Goal: Information Seeking & Learning: Learn about a topic

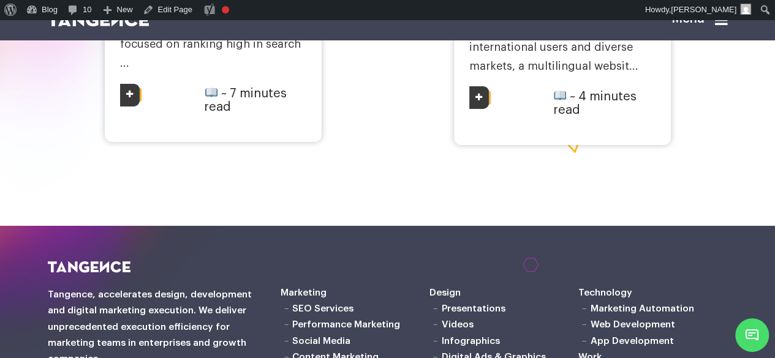
scroll to position [2062, 0]
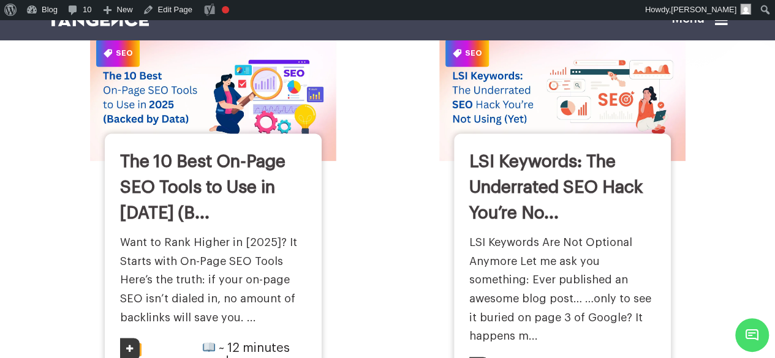
scroll to position [546, 0]
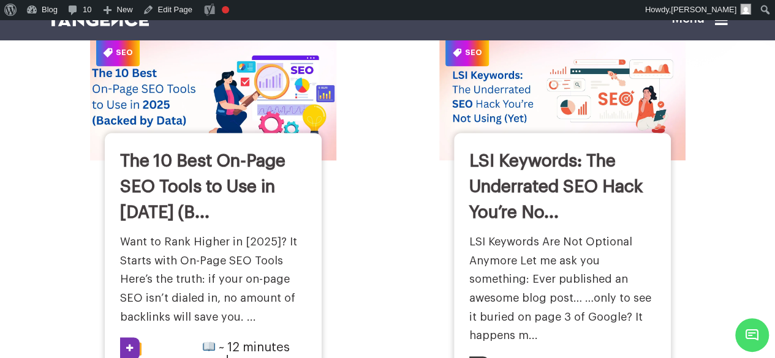
click at [262, 150] on img at bounding box center [212, 96] width 271 height 141
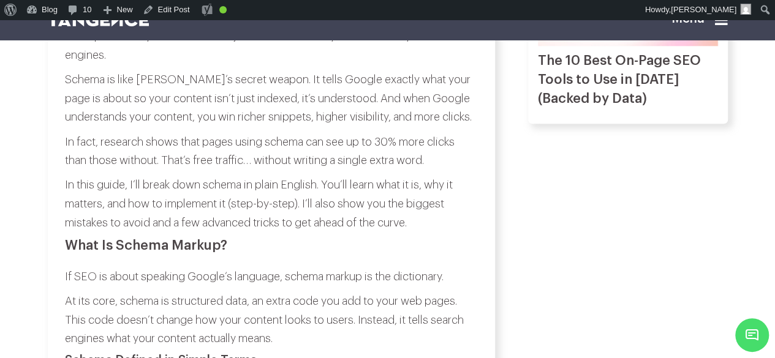
scroll to position [594, 0]
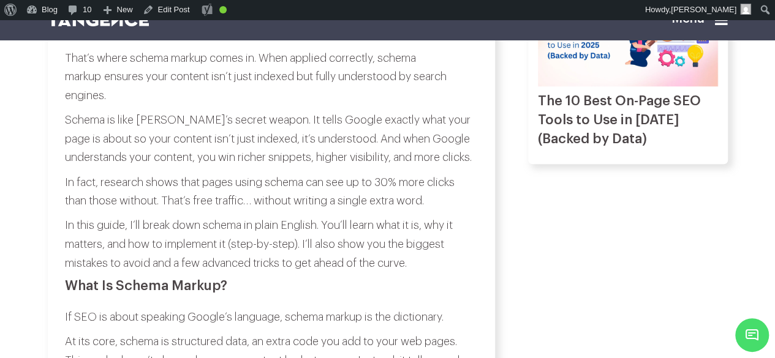
click at [728, 25] on icon at bounding box center [721, 19] width 13 height 15
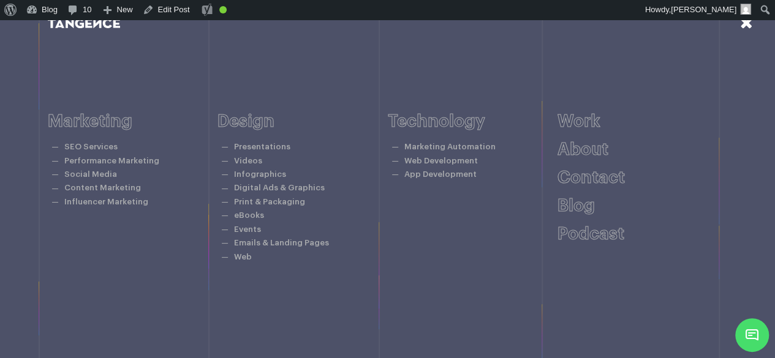
click at [740, 26] on icon at bounding box center [746, 23] width 13 height 16
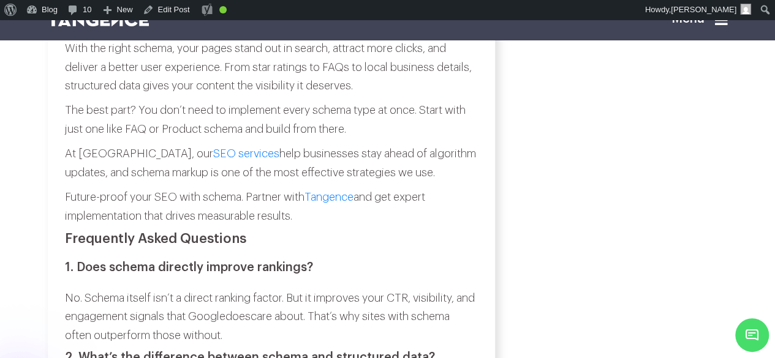
scroll to position [5293, 0]
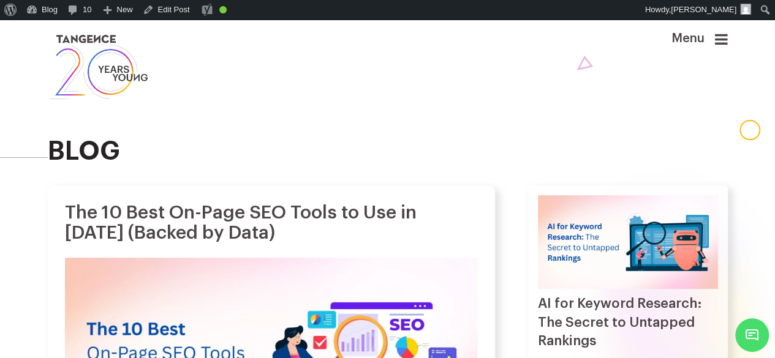
click at [365, 241] on h1 "The 10 Best On-Page SEO Tools to Use in [DATE] (Backed by Data)" at bounding box center [271, 223] width 413 height 40
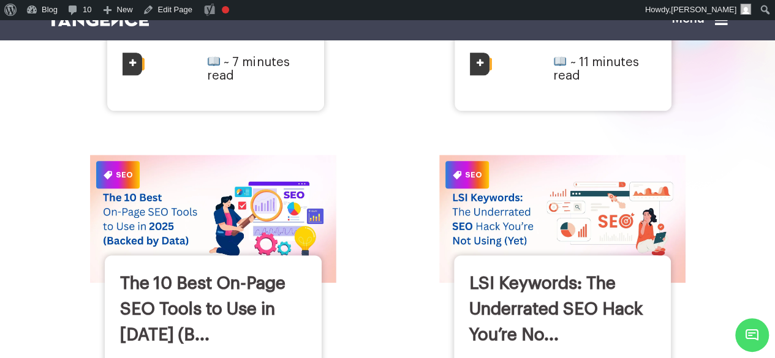
scroll to position [446, 0]
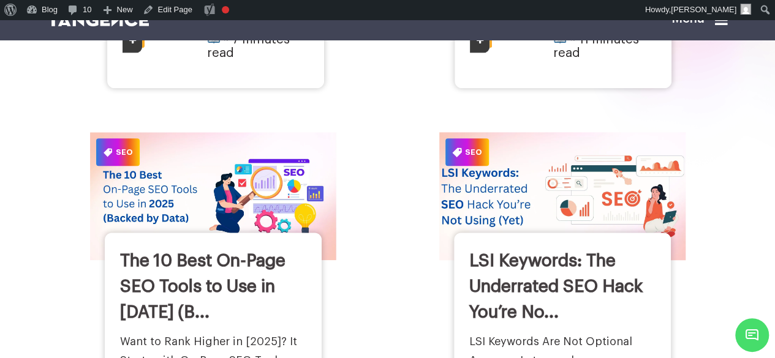
click at [512, 219] on img at bounding box center [561, 196] width 271 height 141
